Goal: Check status

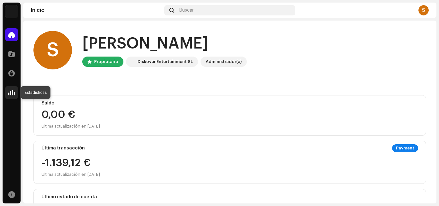
click at [13, 90] on span at bounding box center [11, 92] width 6 height 5
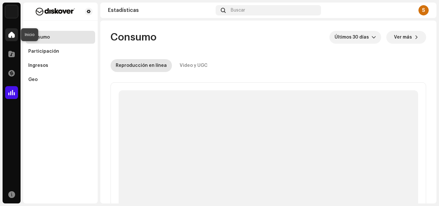
click at [13, 36] on span at bounding box center [11, 34] width 6 height 5
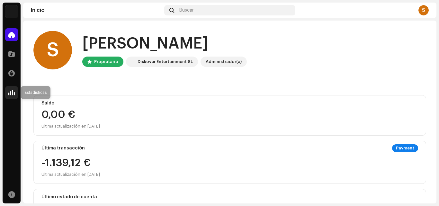
click at [11, 90] on span at bounding box center [11, 92] width 6 height 5
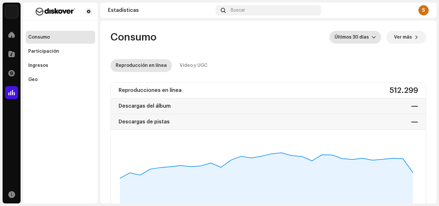
click at [350, 38] on span "Últimos 30 días" at bounding box center [352, 37] width 37 height 13
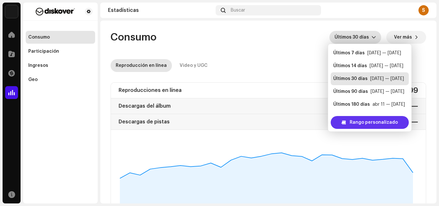
scroll to position [10, 0]
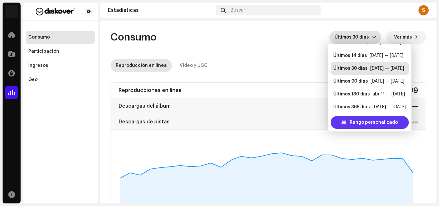
click at [367, 122] on span "Rango personalizado" at bounding box center [373, 122] width 48 height 13
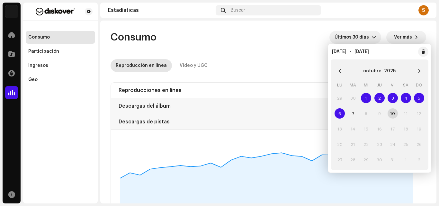
click at [368, 98] on span "1" at bounding box center [366, 98] width 10 height 10
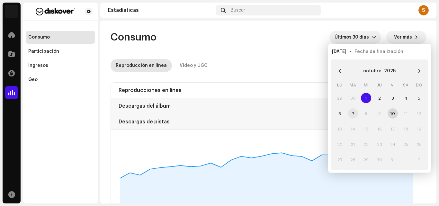
click at [350, 116] on span "7" at bounding box center [352, 113] width 10 height 10
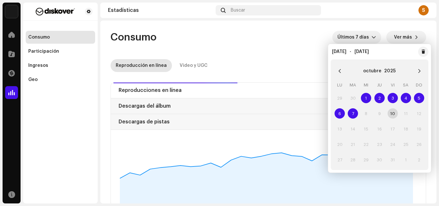
click at [273, 46] on re-o-consumption-dashboard-header "Consumo Últimos 7 [PERSON_NAME] Ver más Reproducción en línea Video y UGC" at bounding box center [267, 49] width 315 height 57
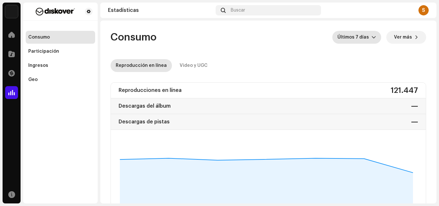
click at [367, 39] on span "Últimos 7 días" at bounding box center [354, 37] width 34 height 13
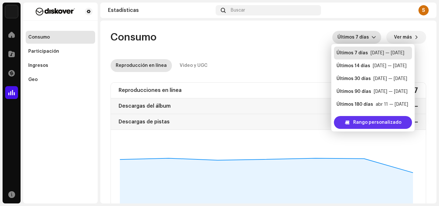
scroll to position [10, 0]
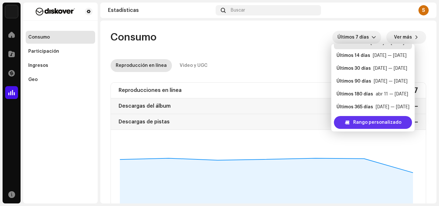
click at [370, 123] on span "Rango personalizado" at bounding box center [377, 122] width 48 height 13
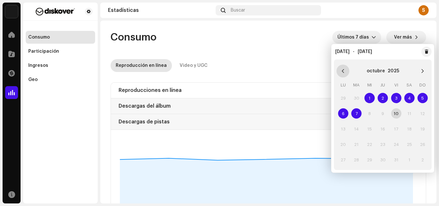
click at [343, 70] on icon "Previous Month" at bounding box center [342, 71] width 4 height 4
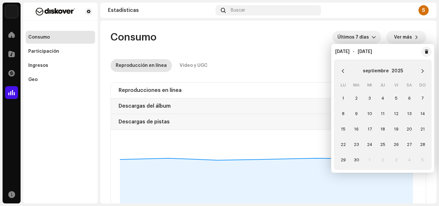
click at [339, 94] on td "1" at bounding box center [342, 97] width 13 height 15
click at [342, 97] on span "1" at bounding box center [343, 98] width 10 height 10
click at [422, 97] on span "7" at bounding box center [422, 98] width 10 height 10
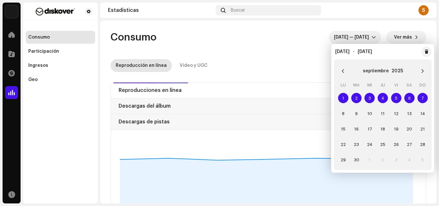
click at [290, 51] on re-o-consumption-dashboard-header "Consumo [DATE] — [DATE] Ver más Reproducción en línea Video y UGC" at bounding box center [267, 49] width 315 height 57
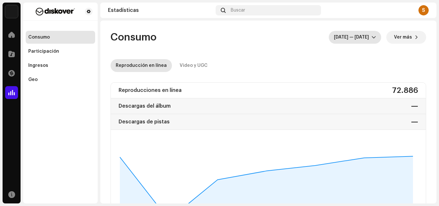
click at [342, 38] on span "[DATE] — [DATE]" at bounding box center [353, 37] width 38 height 13
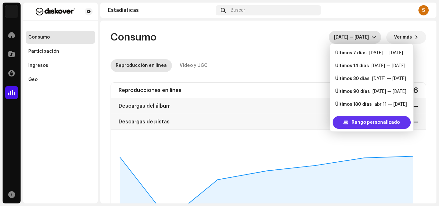
click at [365, 121] on span "Rango personalizado" at bounding box center [375, 122] width 48 height 13
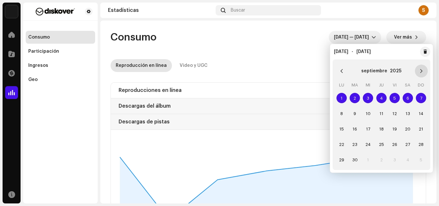
click at [419, 70] on icon "Next Month" at bounding box center [421, 71] width 4 height 4
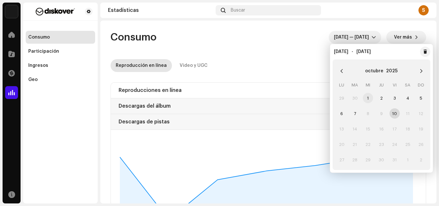
click at [369, 98] on span "1" at bounding box center [368, 98] width 10 height 10
click at [354, 111] on span "7" at bounding box center [354, 113] width 10 height 10
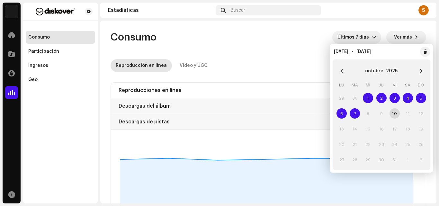
click at [299, 54] on re-o-consumption-dashboard-header "Consumo Últimos 7 [PERSON_NAME] Ver más Reproducción en línea Video y UGC" at bounding box center [267, 49] width 315 height 57
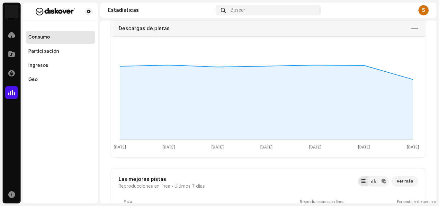
scroll to position [96, 0]
